Goal: Task Accomplishment & Management: Complete application form

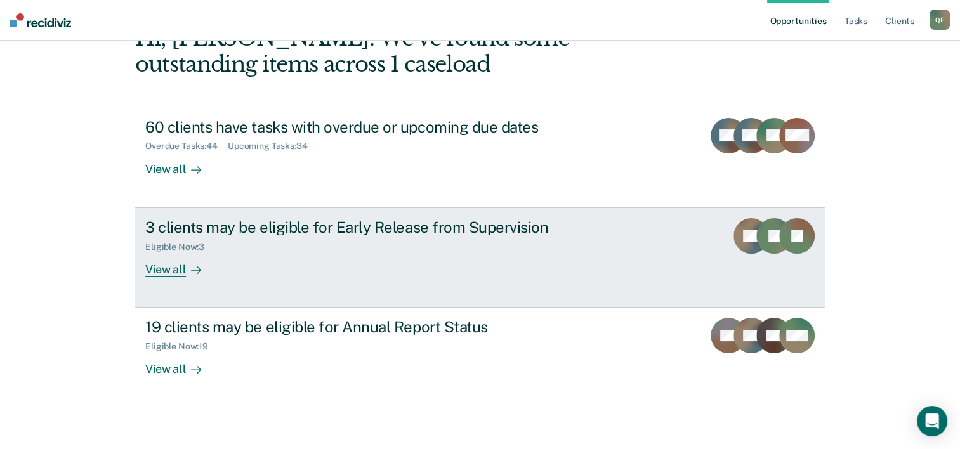
scroll to position [89, 0]
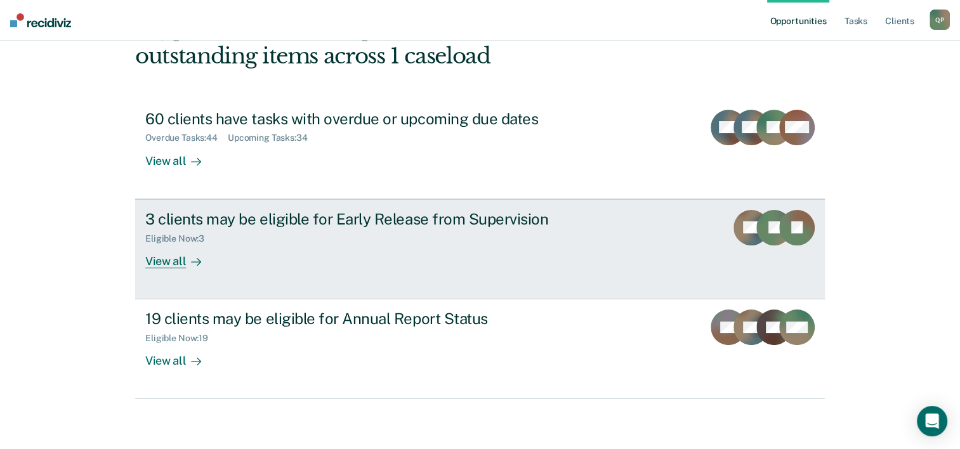
click at [194, 257] on icon at bounding box center [196, 262] width 10 height 10
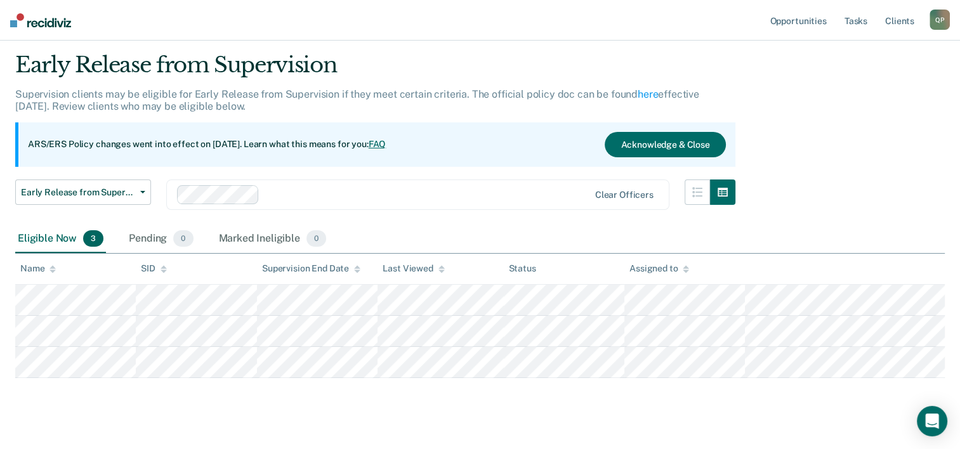
scroll to position [55, 0]
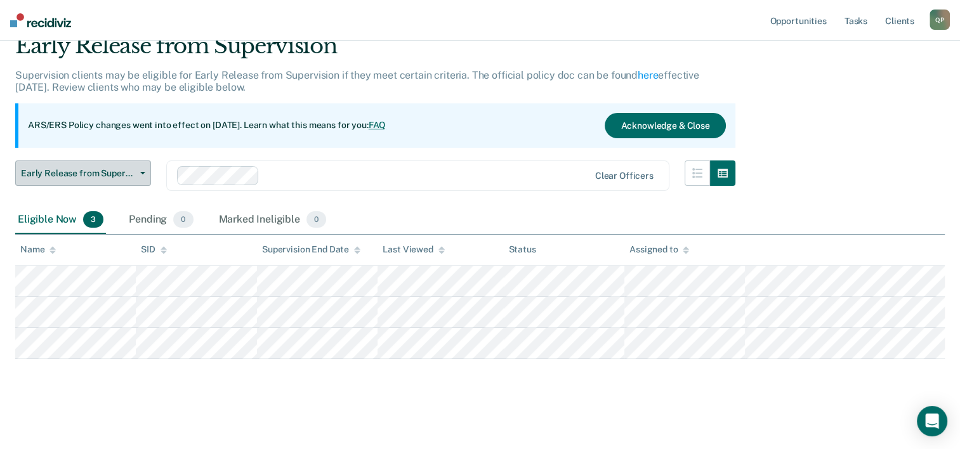
click at [90, 173] on span "Early Release from Supervision" at bounding box center [78, 173] width 114 height 11
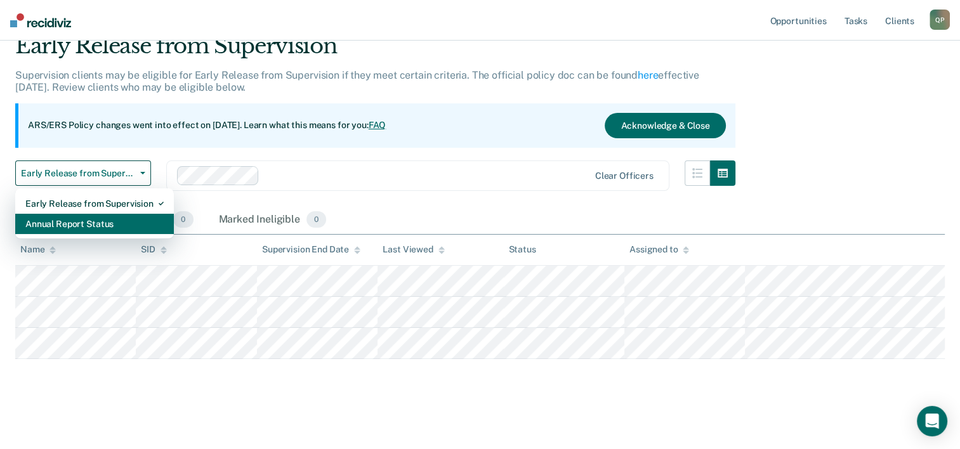
click at [103, 220] on div "Annual Report Status" at bounding box center [94, 224] width 138 height 20
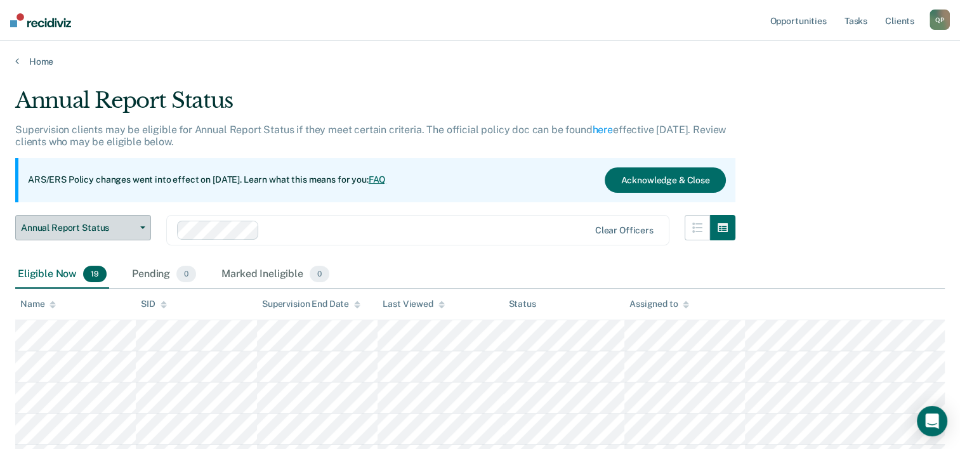
click at [83, 233] on button "Annual Report Status" at bounding box center [83, 227] width 136 height 25
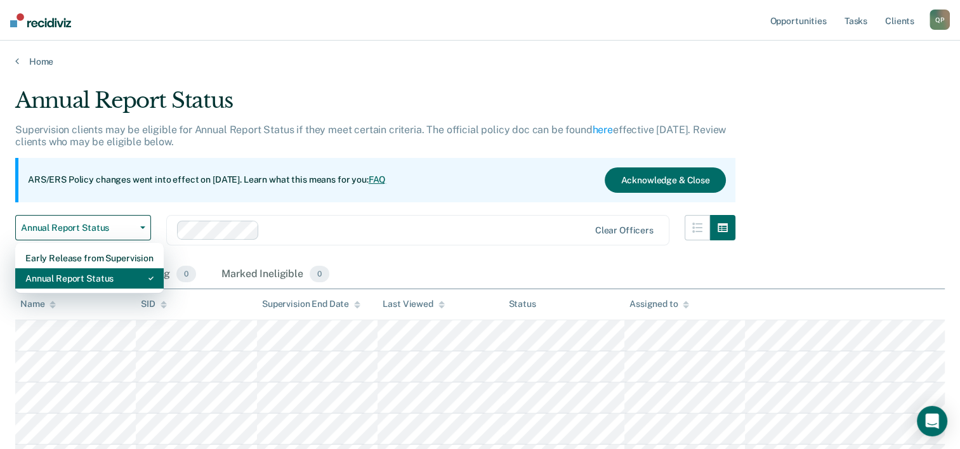
click at [96, 279] on div "Annual Report Status" at bounding box center [89, 278] width 128 height 20
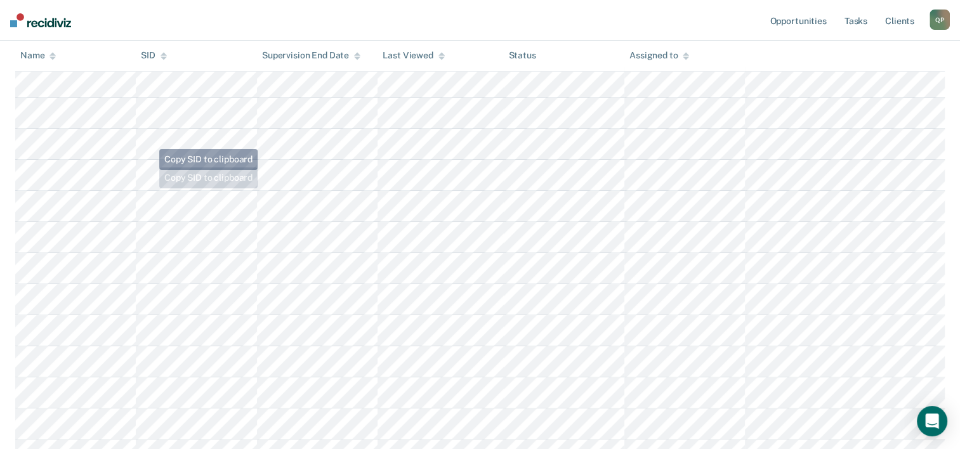
scroll to position [298, 0]
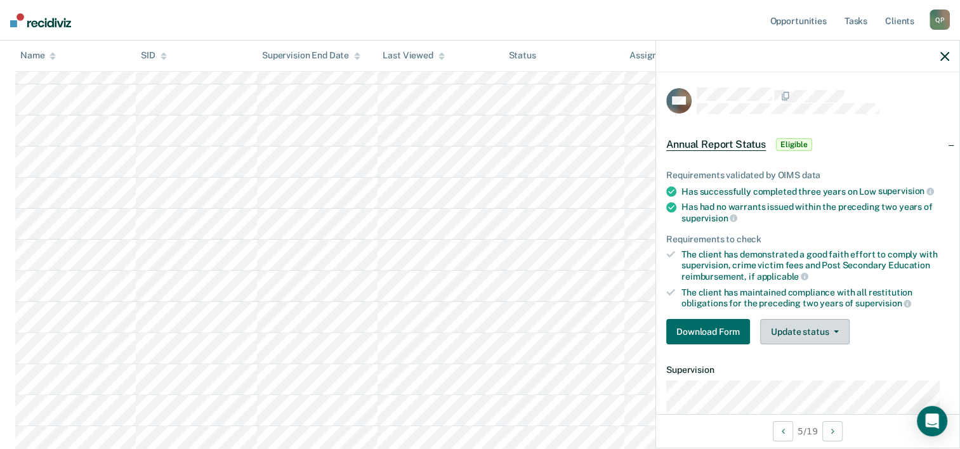
click at [812, 333] on button "Update status" at bounding box center [804, 331] width 89 height 25
click at [881, 330] on div "Download Form Update status [PERSON_NAME] Mark Ineligible" at bounding box center [807, 331] width 283 height 25
click at [722, 332] on button "Download Form" at bounding box center [708, 331] width 84 height 25
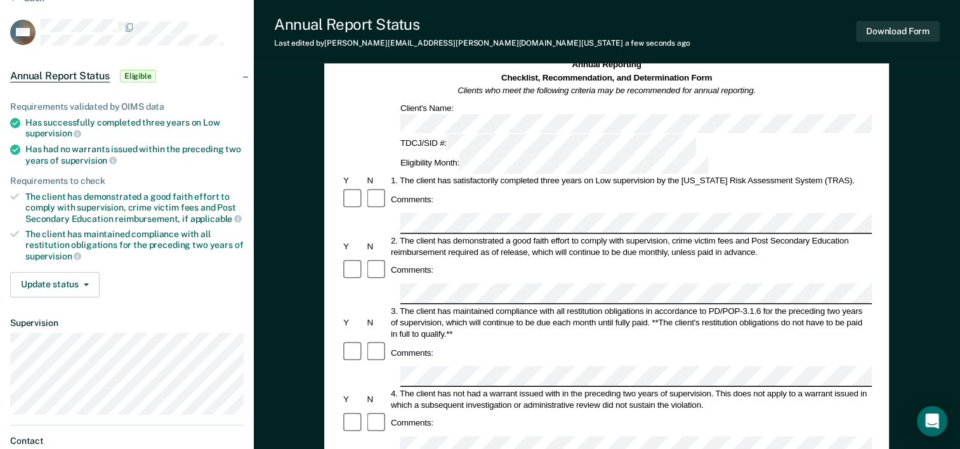
click at [520, 411] on div "Comments:" at bounding box center [606, 423] width 531 height 24
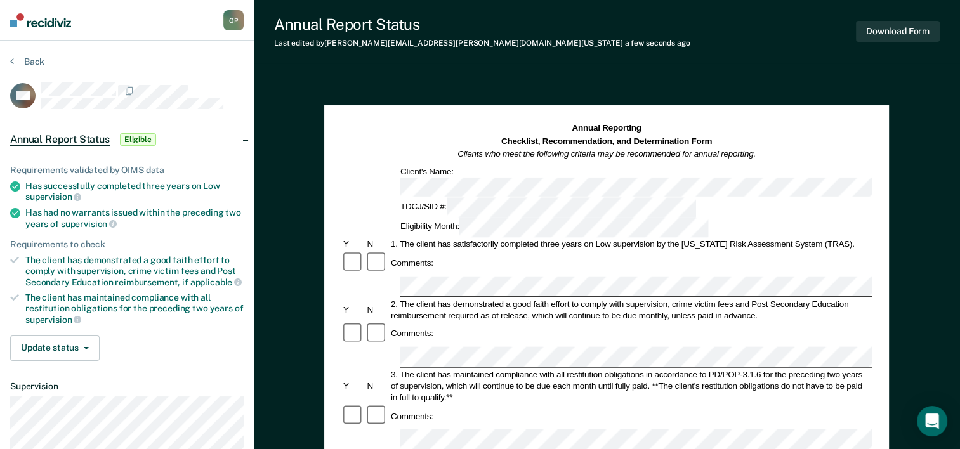
scroll to position [0, 0]
click at [899, 37] on button "Download Form" at bounding box center [898, 31] width 84 height 21
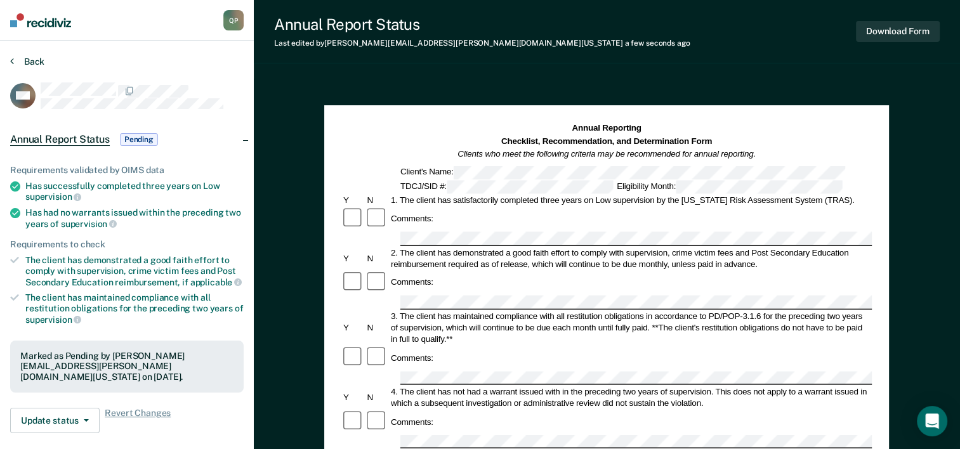
click at [30, 61] on button "Back" at bounding box center [27, 61] width 34 height 11
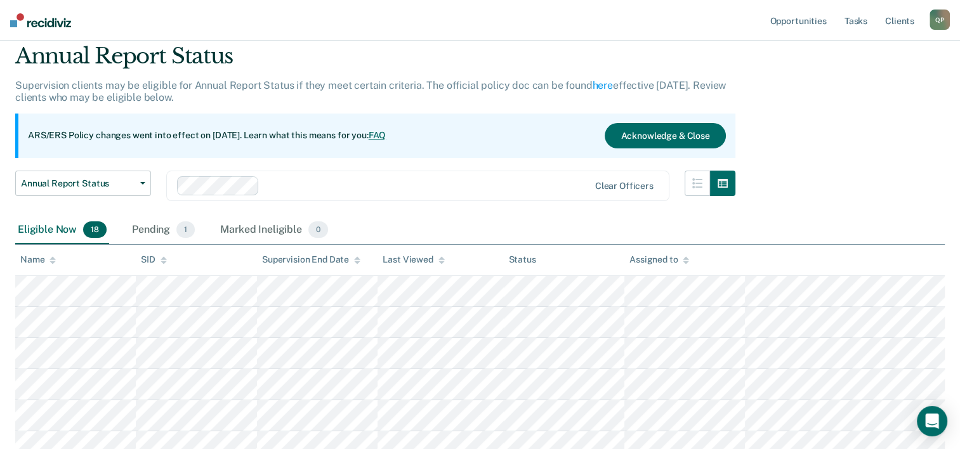
scroll to position [13, 0]
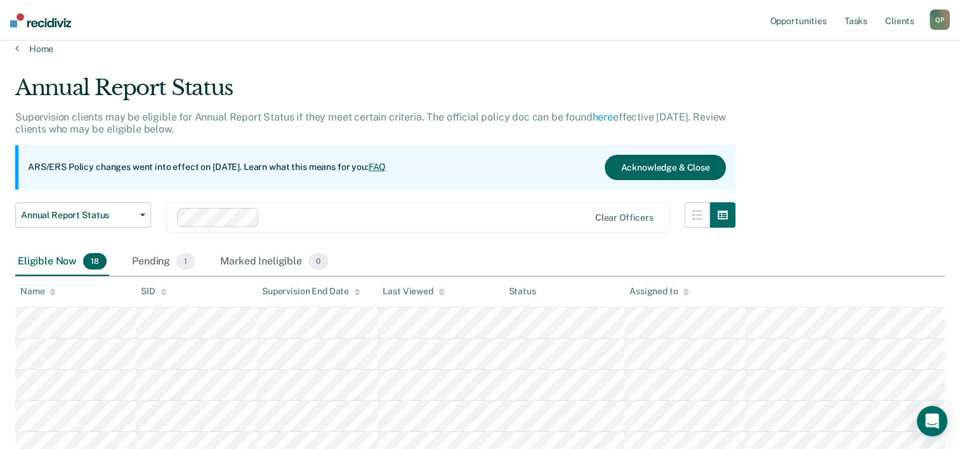
click at [662, 168] on button "Acknowledge & Close" at bounding box center [665, 167] width 121 height 25
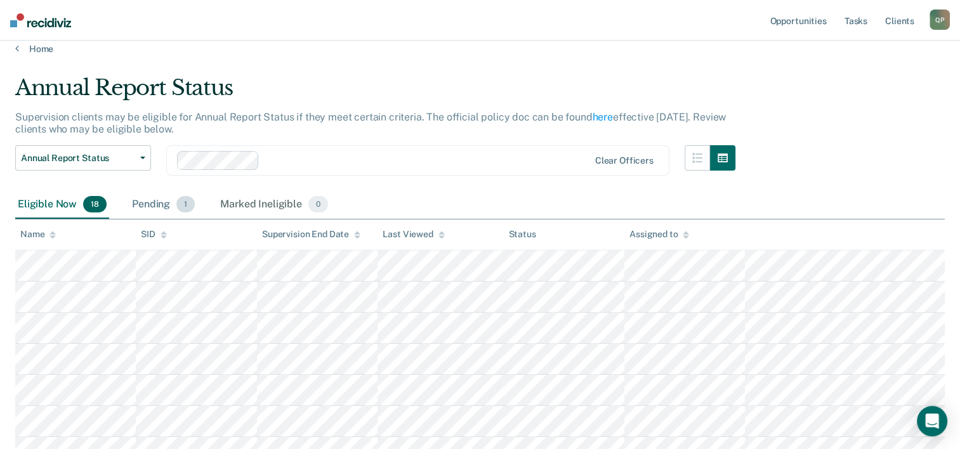
click at [152, 199] on div "Pending 1" at bounding box center [163, 205] width 68 height 28
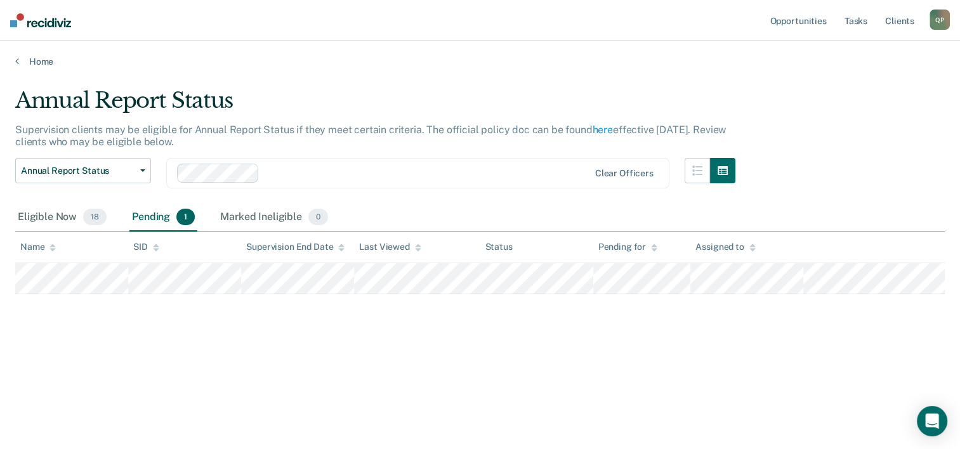
scroll to position [0, 0]
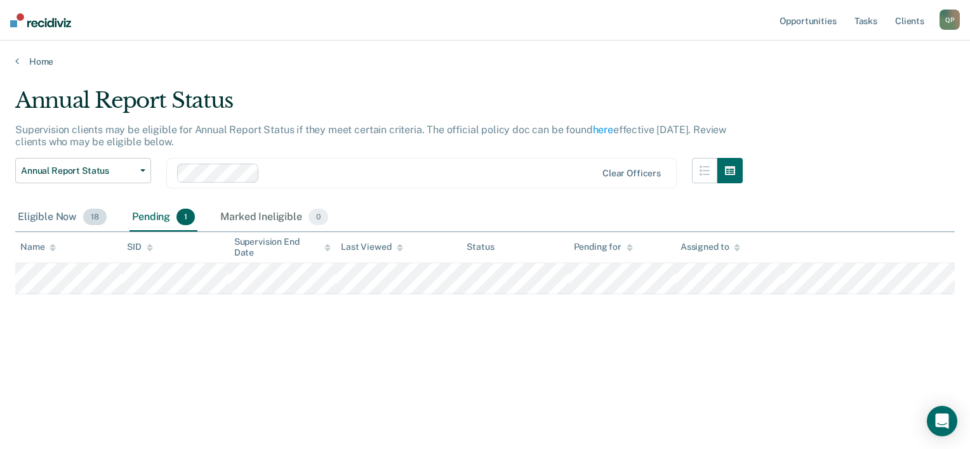
click at [63, 220] on div "Eligible Now 18" at bounding box center [62, 218] width 94 height 28
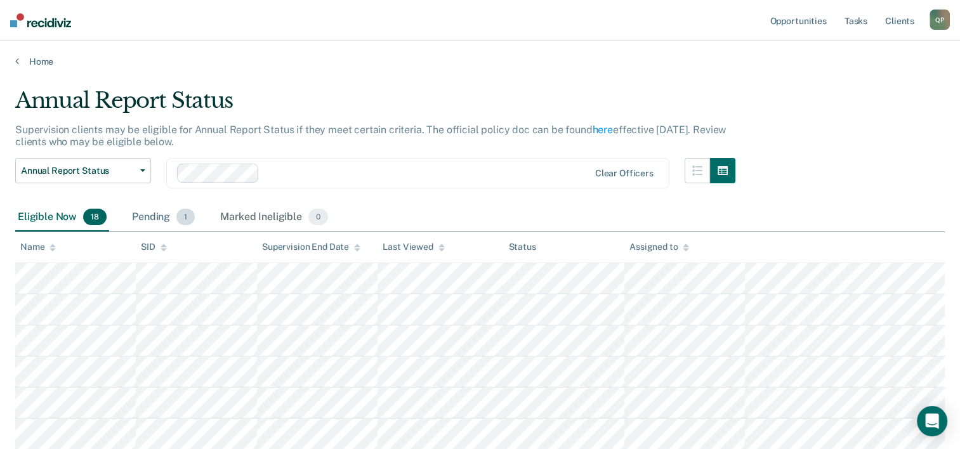
click at [154, 219] on div "Pending 1" at bounding box center [163, 218] width 68 height 28
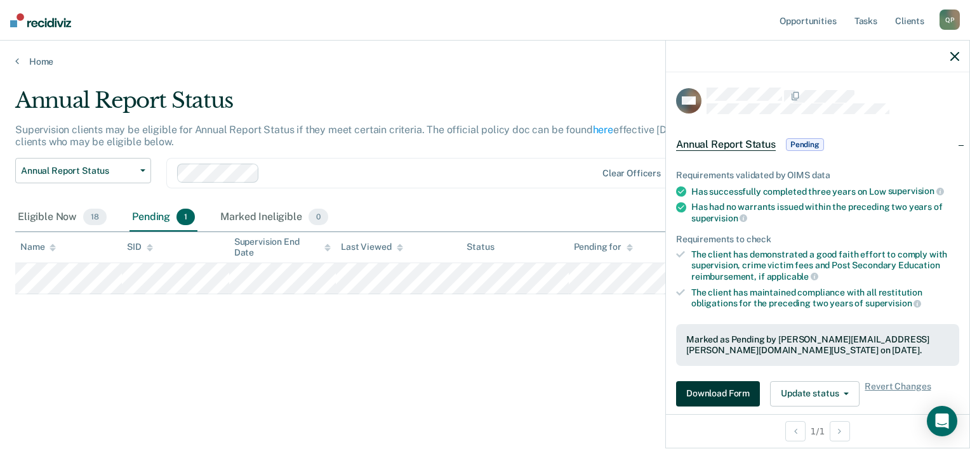
click at [723, 390] on button "Download Form" at bounding box center [718, 393] width 84 height 25
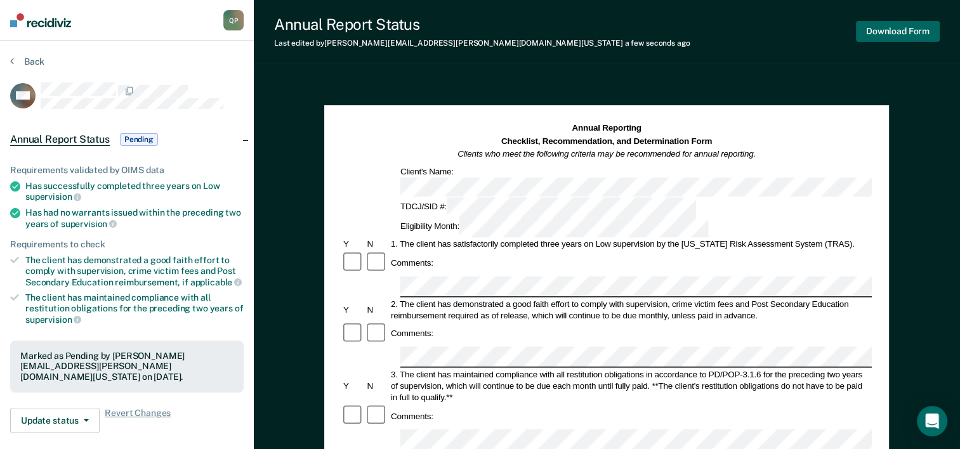
click at [896, 32] on button "Download Form" at bounding box center [898, 31] width 84 height 21
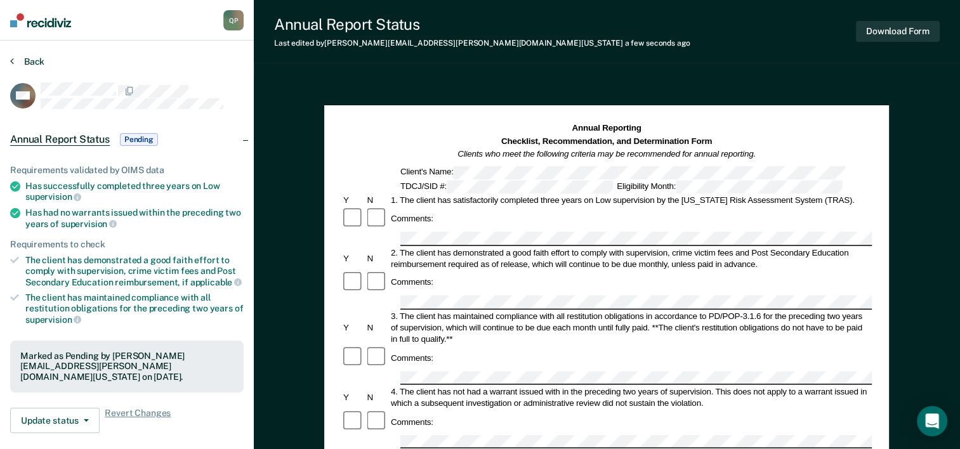
click at [36, 60] on button "Back" at bounding box center [27, 61] width 34 height 11
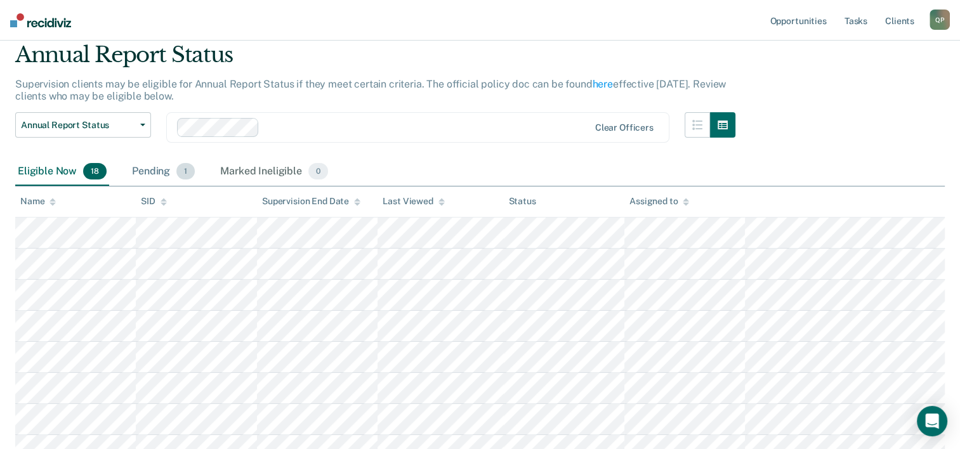
scroll to position [63, 0]
